Goal: Information Seeking & Learning: Find specific fact

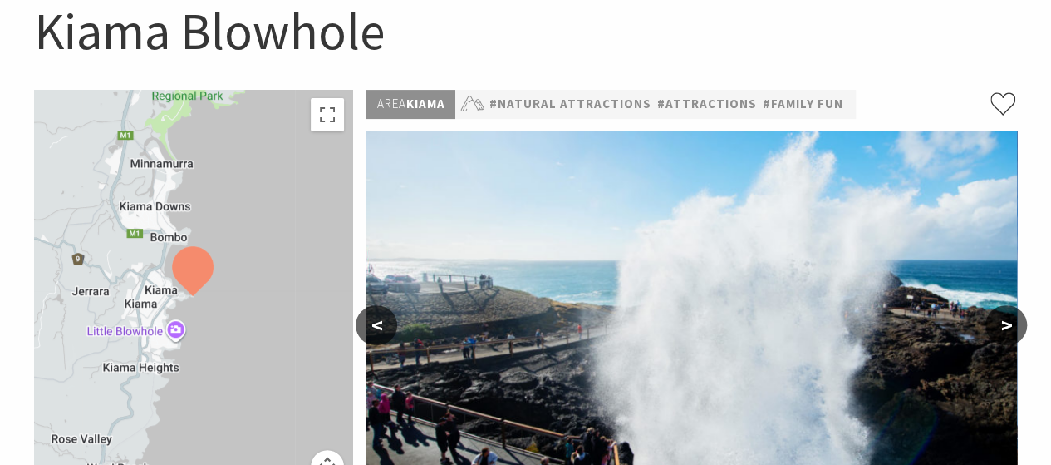
scroll to position [356, 0]
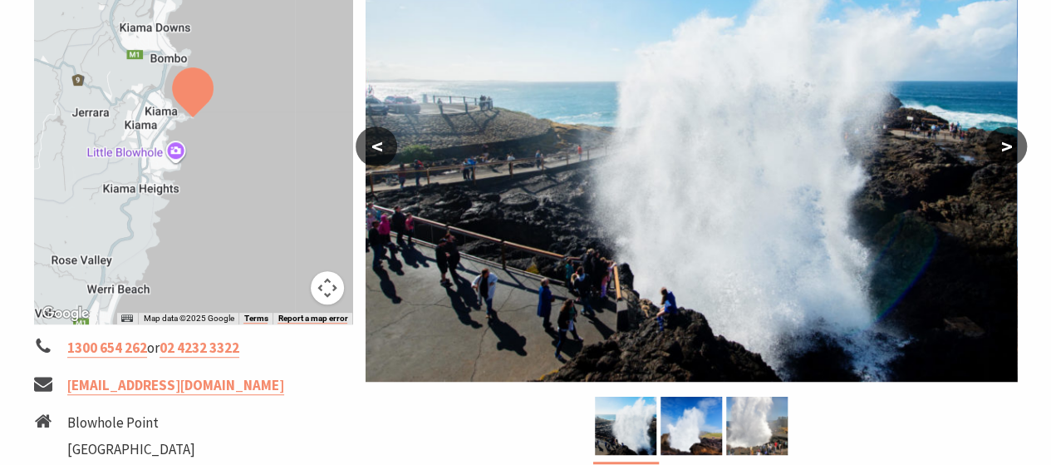
click at [1011, 149] on button ">" at bounding box center [1007, 146] width 42 height 40
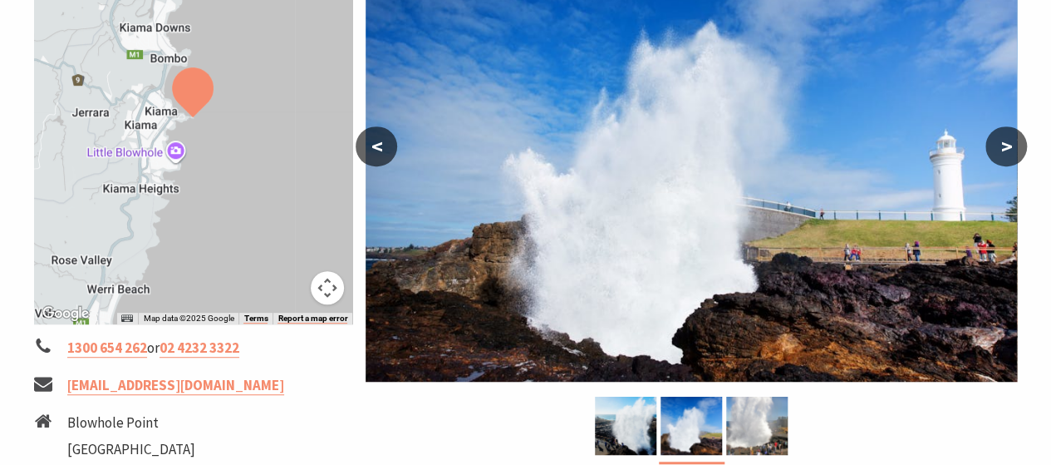
click at [1011, 149] on button ">" at bounding box center [1007, 146] width 42 height 40
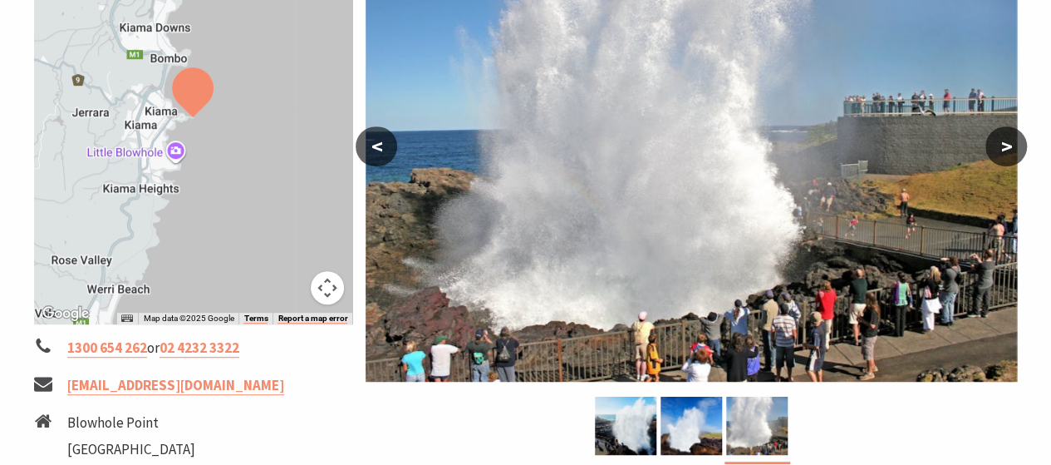
click at [1011, 149] on button ">" at bounding box center [1007, 146] width 42 height 40
click at [1005, 144] on button ">" at bounding box center [1007, 146] width 42 height 40
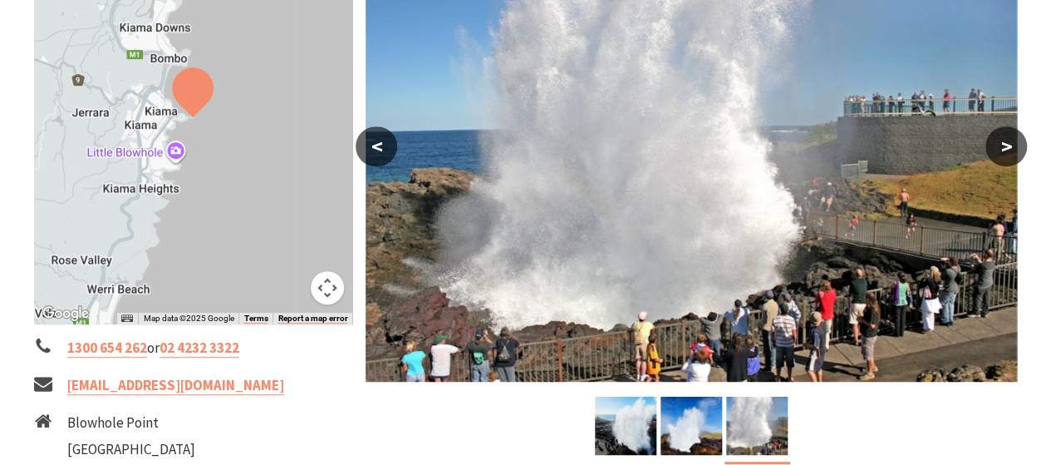
click at [1005, 144] on button ">" at bounding box center [1007, 146] width 42 height 40
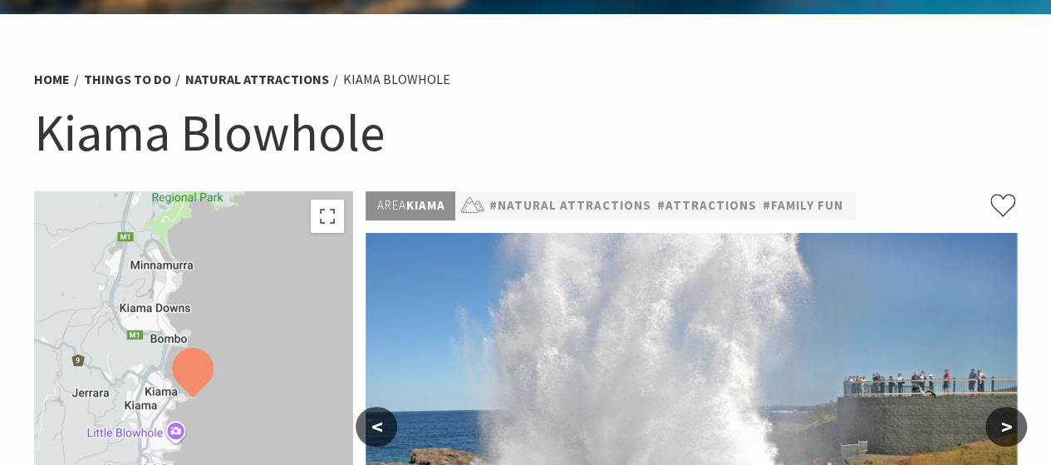
scroll to position [27, 0]
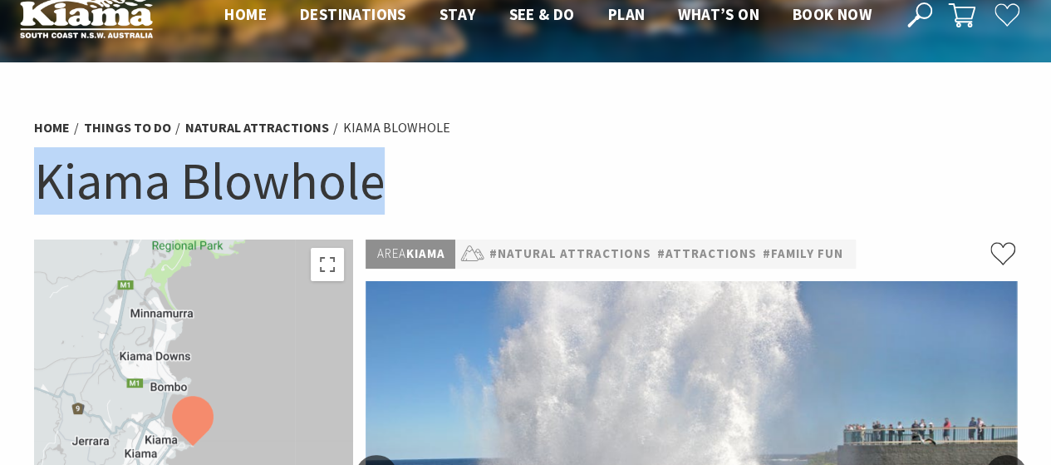
drag, startPoint x: 406, startPoint y: 187, endPoint x: 34, endPoint y: 187, distance: 371.5
click at [34, 187] on h1 "Kiama Blowhole" at bounding box center [526, 180] width 984 height 67
copy h1 "Kiama Blowhole"
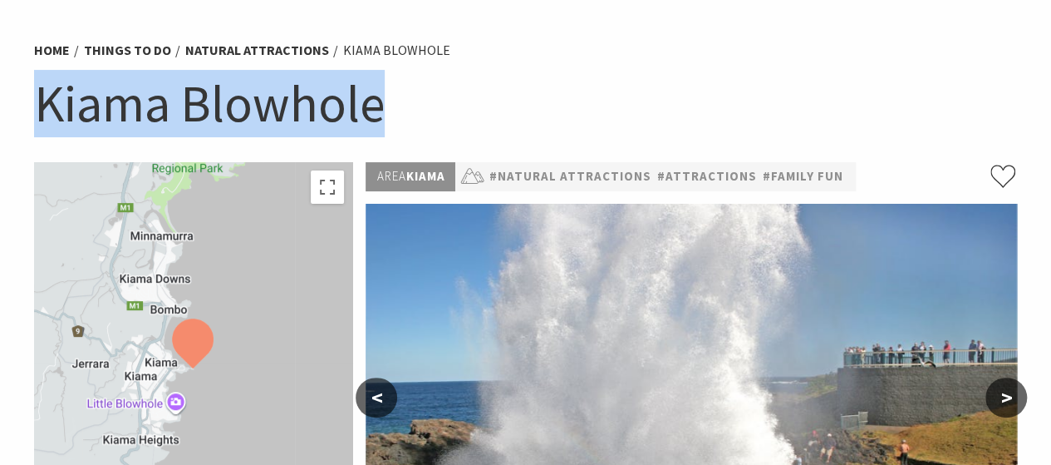
scroll to position [81, 0]
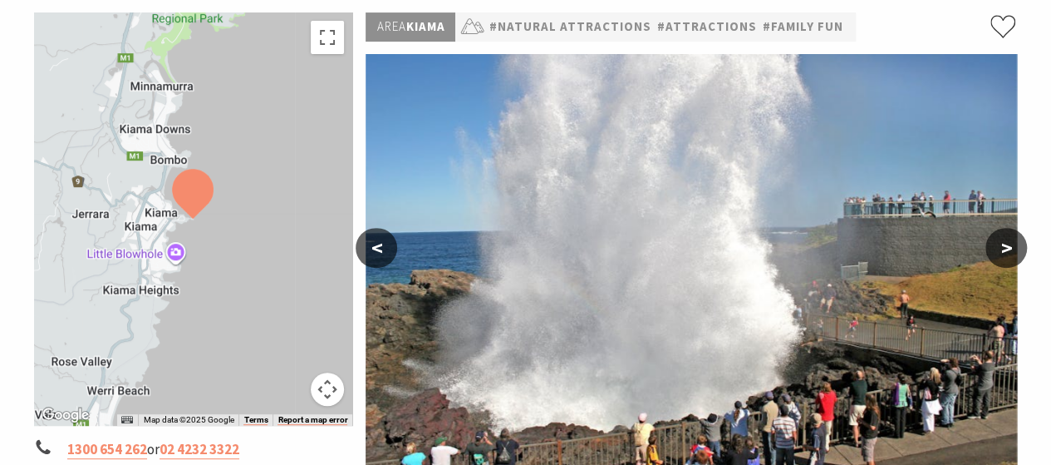
scroll to position [0, 0]
